Goal: Task Accomplishment & Management: Use online tool/utility

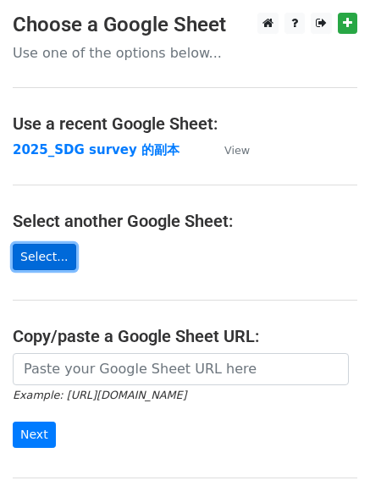
click at [53, 256] on link "Select..." at bounding box center [45, 257] width 64 height 26
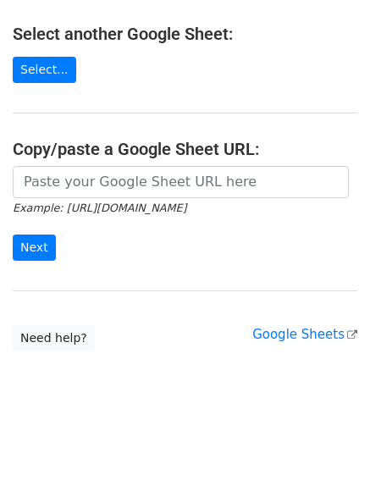
scroll to position [188, 0]
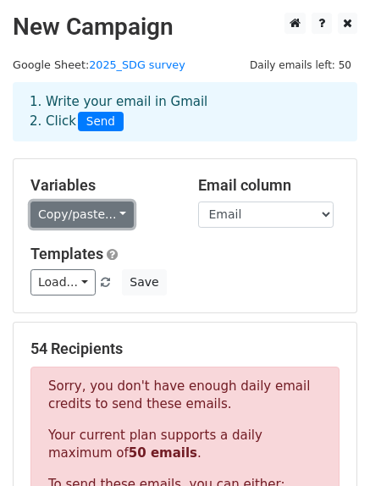
click at [84, 210] on link "Copy/paste..." at bounding box center [82, 215] width 103 height 26
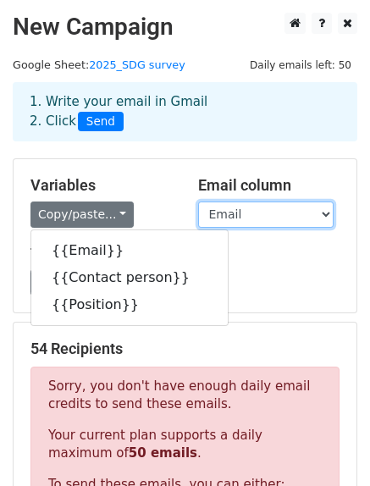
click at [229, 226] on select "Email Contact person Position" at bounding box center [266, 215] width 136 height 26
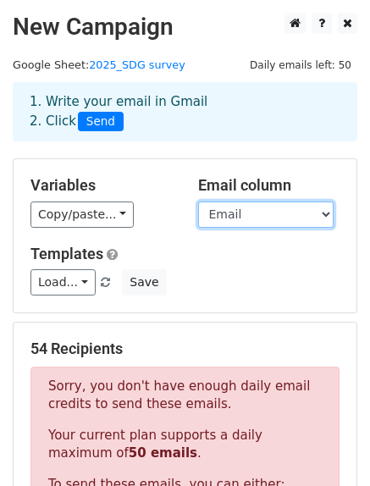
click at [198, 202] on select "Email Contact person Position" at bounding box center [266, 215] width 136 height 26
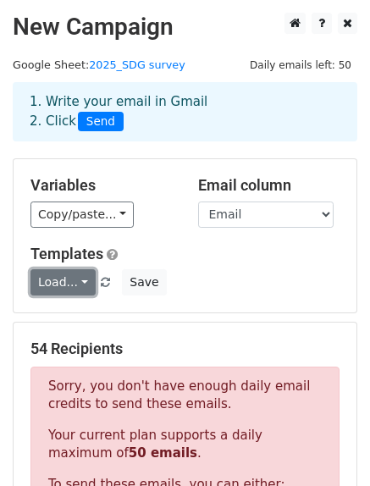
click at [66, 288] on link "Load..." at bounding box center [63, 283] width 65 height 26
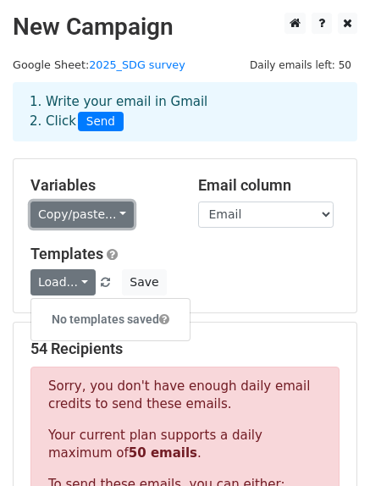
click at [103, 223] on link "Copy/paste..." at bounding box center [82, 215] width 103 height 26
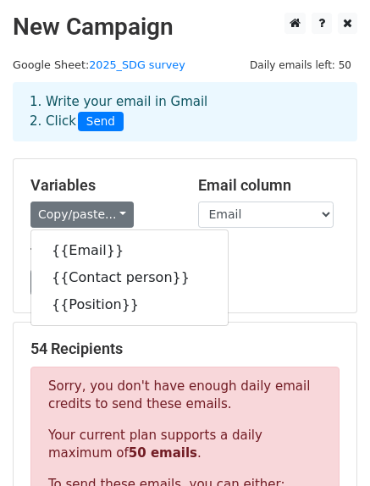
click at [159, 209] on div "Copy/paste... {{Email}} {{Contact person}} {{Position}}" at bounding box center [102, 215] width 142 height 26
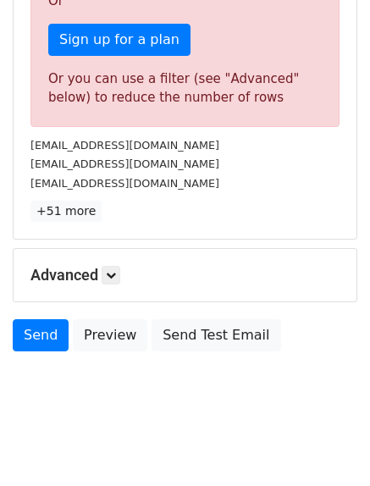
scroll to position [570, 0]
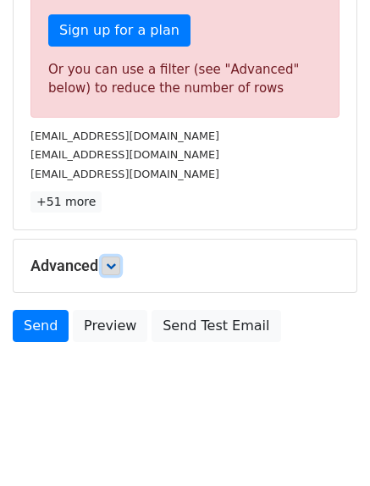
click at [111, 259] on link at bounding box center [111, 266] width 19 height 19
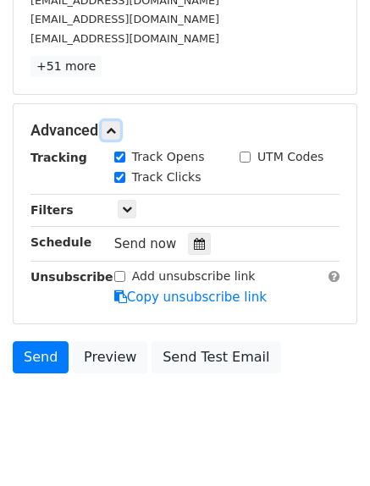
scroll to position [737, 0]
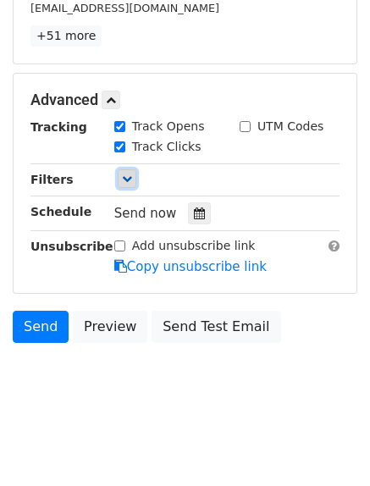
click at [122, 180] on icon at bounding box center [127, 179] width 10 height 10
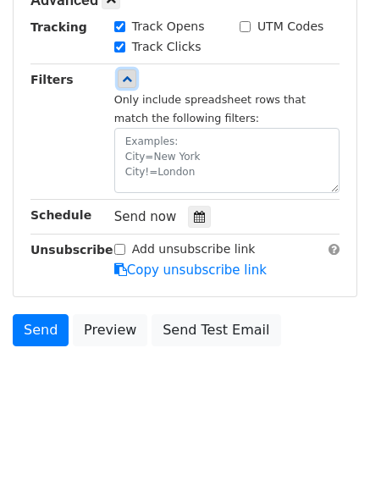
scroll to position [840, 0]
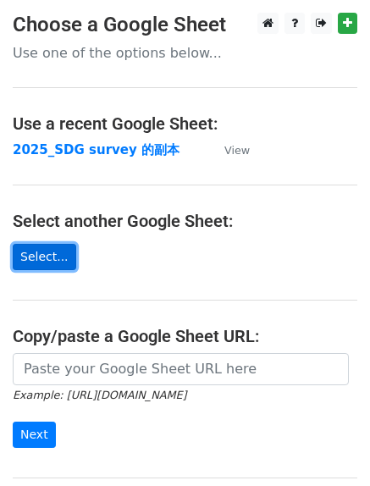
click at [65, 250] on link "Select..." at bounding box center [45, 257] width 64 height 26
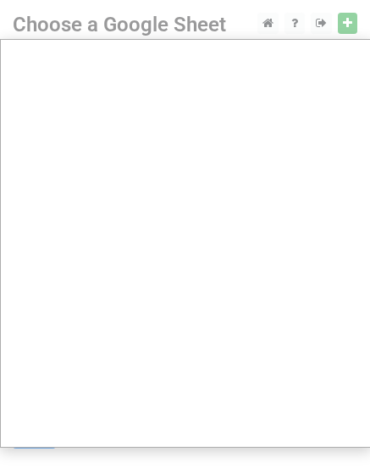
click at [270, 27] on div at bounding box center [185, 337] width 370 height 675
click at [151, 27] on div at bounding box center [185, 337] width 370 height 675
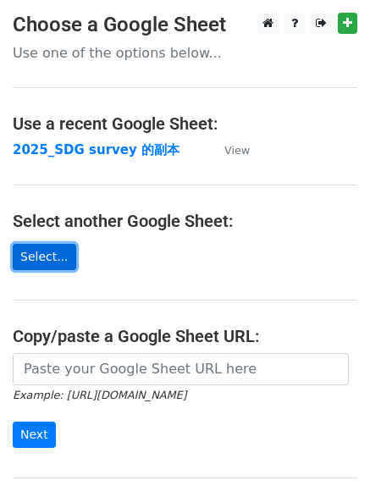
click at [69, 256] on link "Select..." at bounding box center [45, 257] width 64 height 26
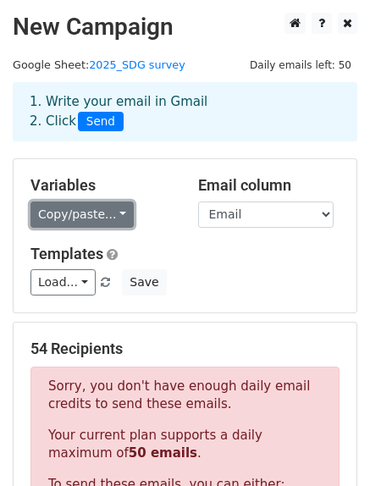
click at [91, 217] on link "Copy/paste..." at bounding box center [82, 215] width 103 height 26
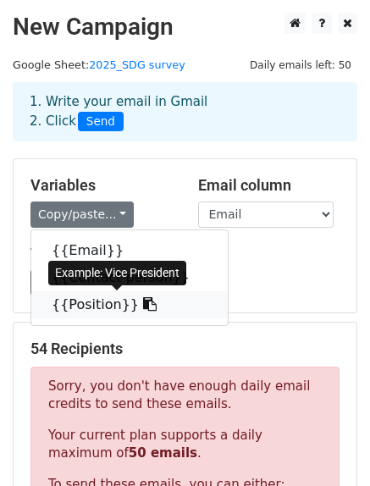
click at [99, 303] on link "{{Position}}" at bounding box center [129, 305] width 197 height 27
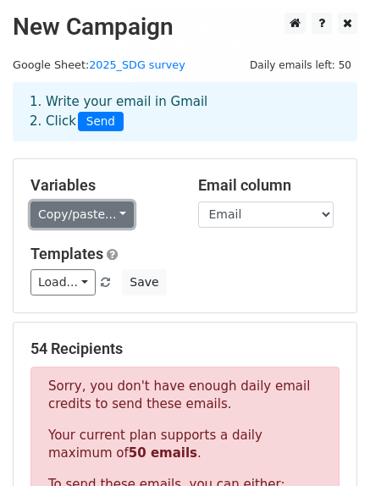
click at [82, 224] on link "Copy/paste..." at bounding box center [82, 215] width 103 height 26
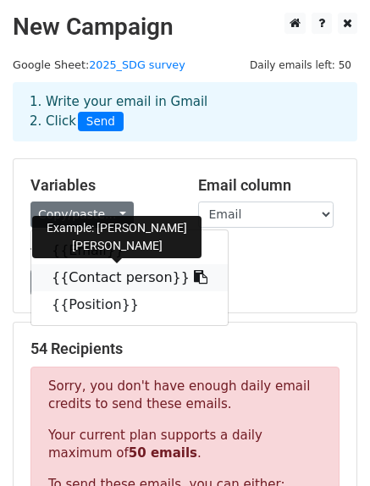
click at [96, 282] on link "{{Contact person}}" at bounding box center [129, 277] width 197 height 27
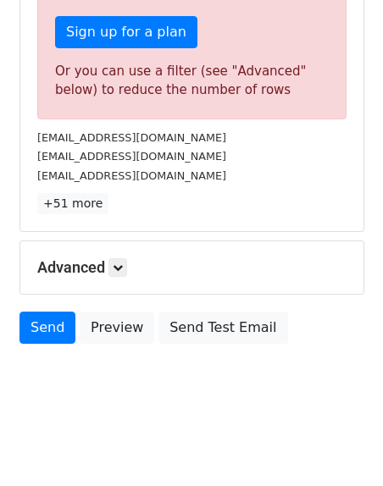
scroll to position [570, 0]
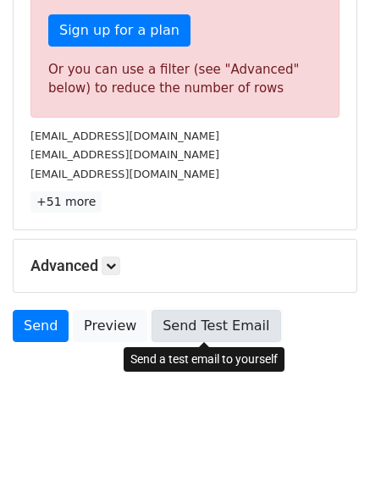
click at [164, 340] on link "Send Test Email" at bounding box center [216, 326] width 129 height 32
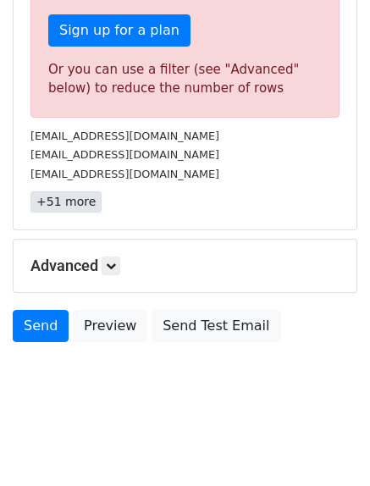
click at [69, 195] on link "+51 more" at bounding box center [66, 202] width 71 height 21
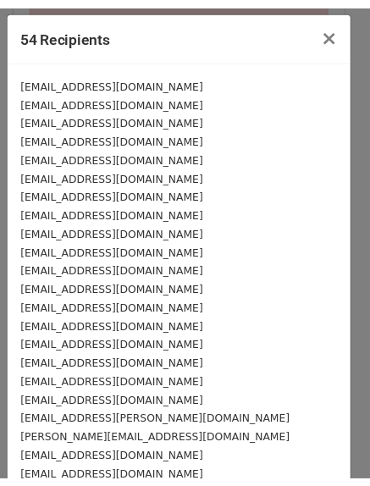
scroll to position [0, 0]
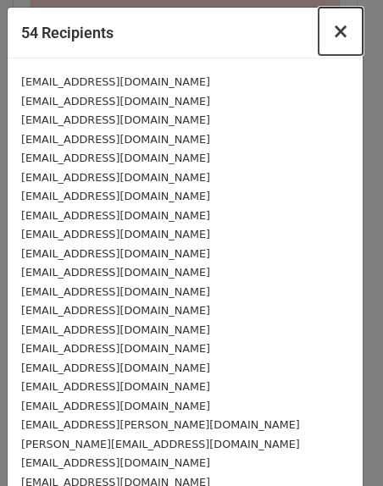
click at [332, 31] on span "×" at bounding box center [340, 31] width 17 height 24
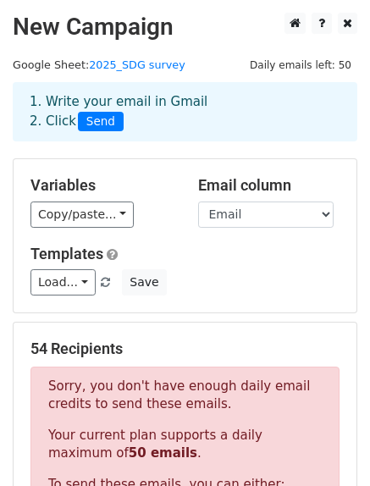
click at [56, 59] on small "Google Sheet: 2025_SDG survey" at bounding box center [99, 64] width 173 height 13
click at [53, 37] on h2 "New Campaign" at bounding box center [185, 27] width 345 height 29
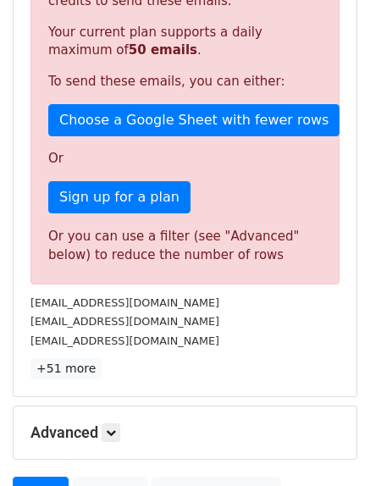
scroll to position [401, 0]
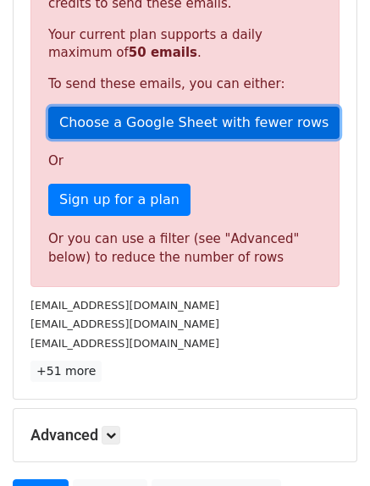
click at [207, 113] on link "Choose a Google Sheet with fewer rows" at bounding box center [194, 123] width 292 height 32
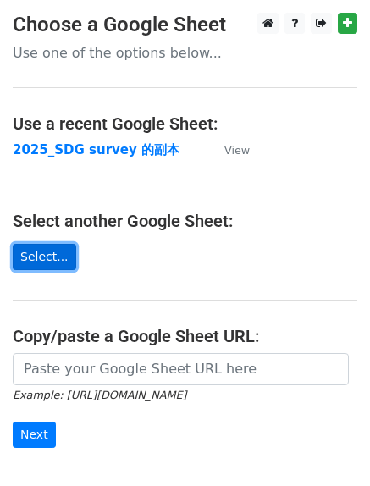
click at [59, 269] on link "Select..." at bounding box center [45, 257] width 64 height 26
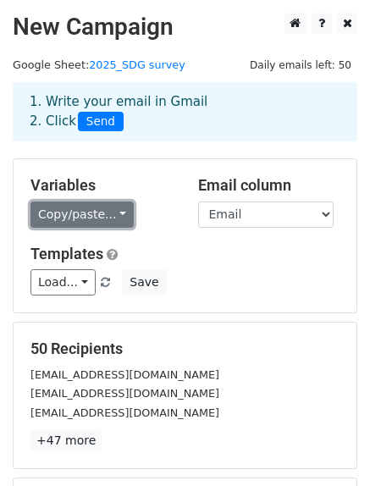
click at [108, 220] on link "Copy/paste..." at bounding box center [82, 215] width 103 height 26
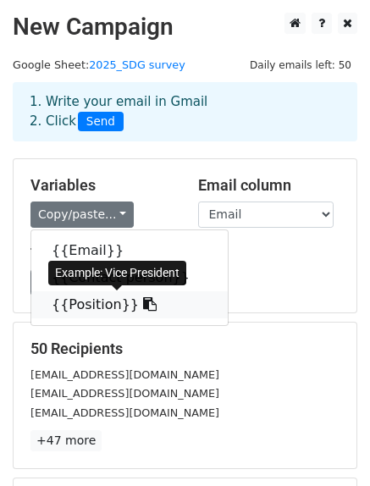
click at [102, 304] on link "{{Position}}" at bounding box center [129, 305] width 197 height 27
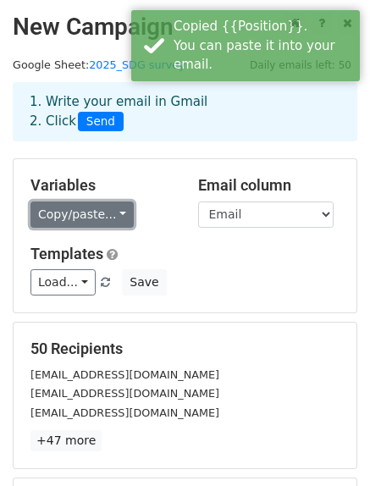
click at [116, 218] on link "Copy/paste..." at bounding box center [82, 215] width 103 height 26
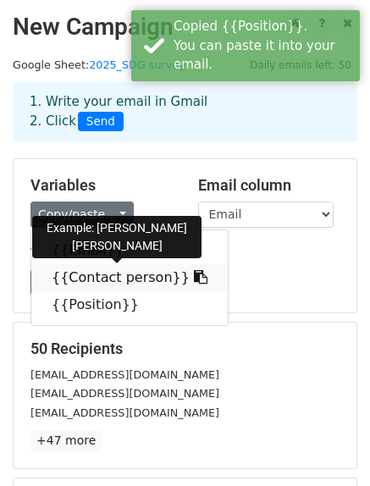
drag, startPoint x: 127, startPoint y: 271, endPoint x: 17, endPoint y: 245, distance: 113.3
click at [127, 271] on link "{{Contact person}}" at bounding box center [129, 277] width 197 height 27
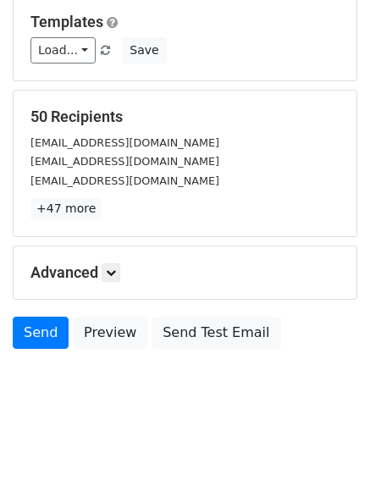
scroll to position [239, 0]
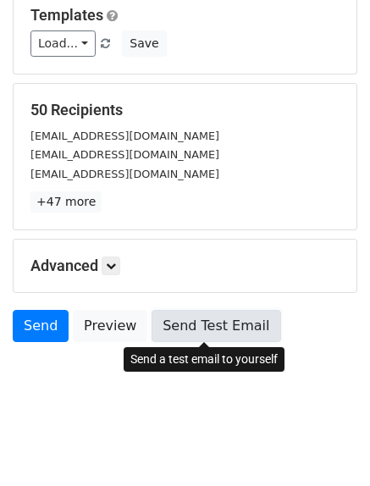
click at [222, 327] on link "Send Test Email" at bounding box center [216, 326] width 129 height 32
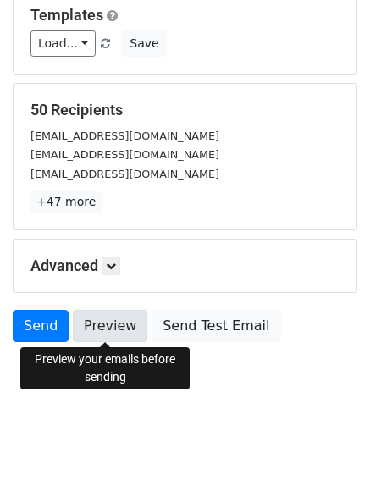
click at [118, 336] on link "Preview" at bounding box center [110, 326] width 75 height 32
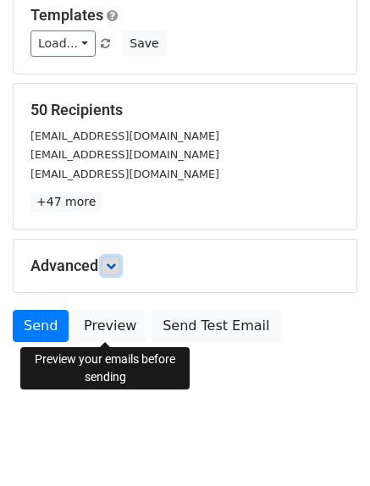
click at [116, 264] on icon at bounding box center [111, 266] width 10 height 10
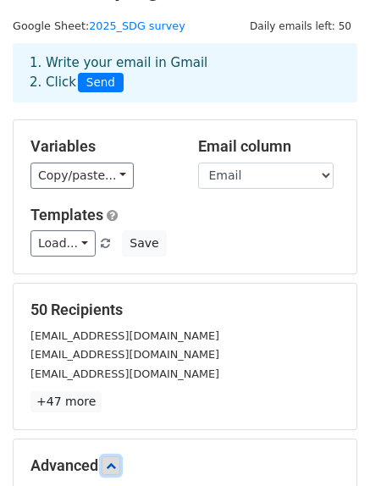
scroll to position [0, 0]
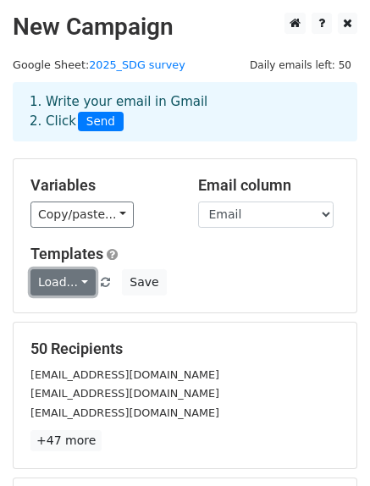
click at [73, 281] on link "Load..." at bounding box center [63, 283] width 65 height 26
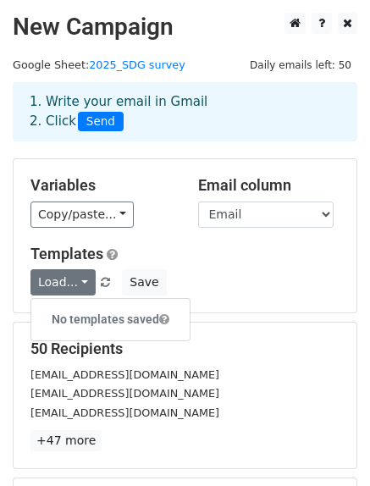
click at [83, 327] on h6 "No templates saved" at bounding box center [110, 320] width 158 height 28
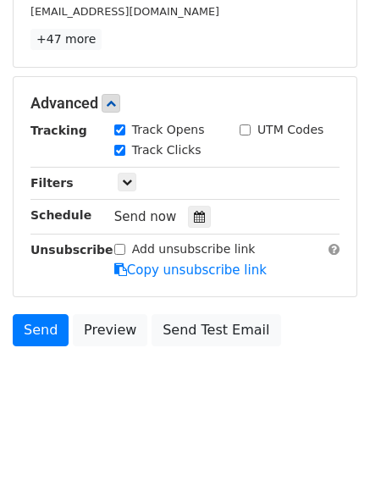
scroll to position [405, 0]
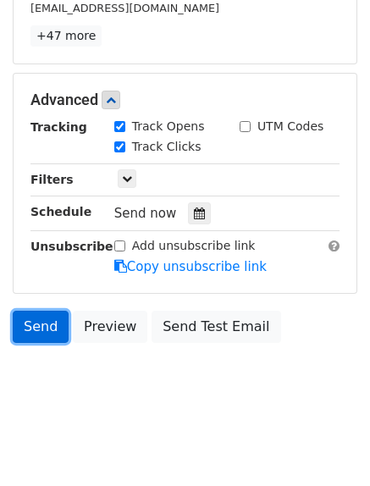
click at [48, 328] on link "Send" at bounding box center [41, 327] width 56 height 32
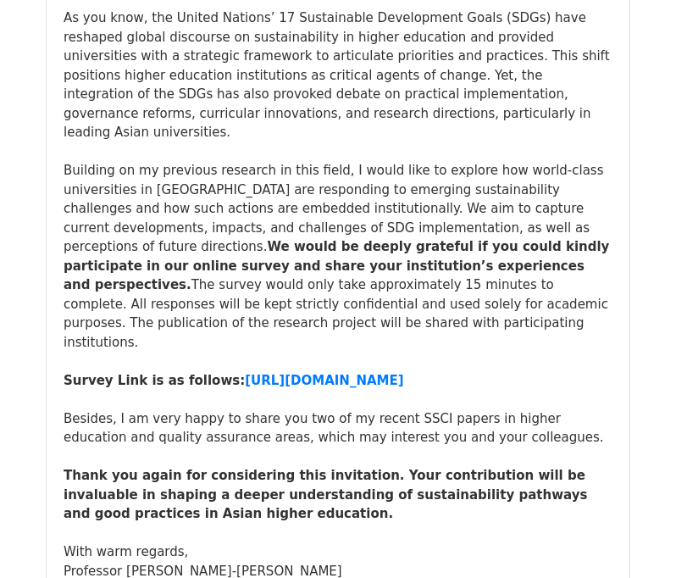
scroll to position [593, 0]
